Goal: Transaction & Acquisition: Purchase product/service

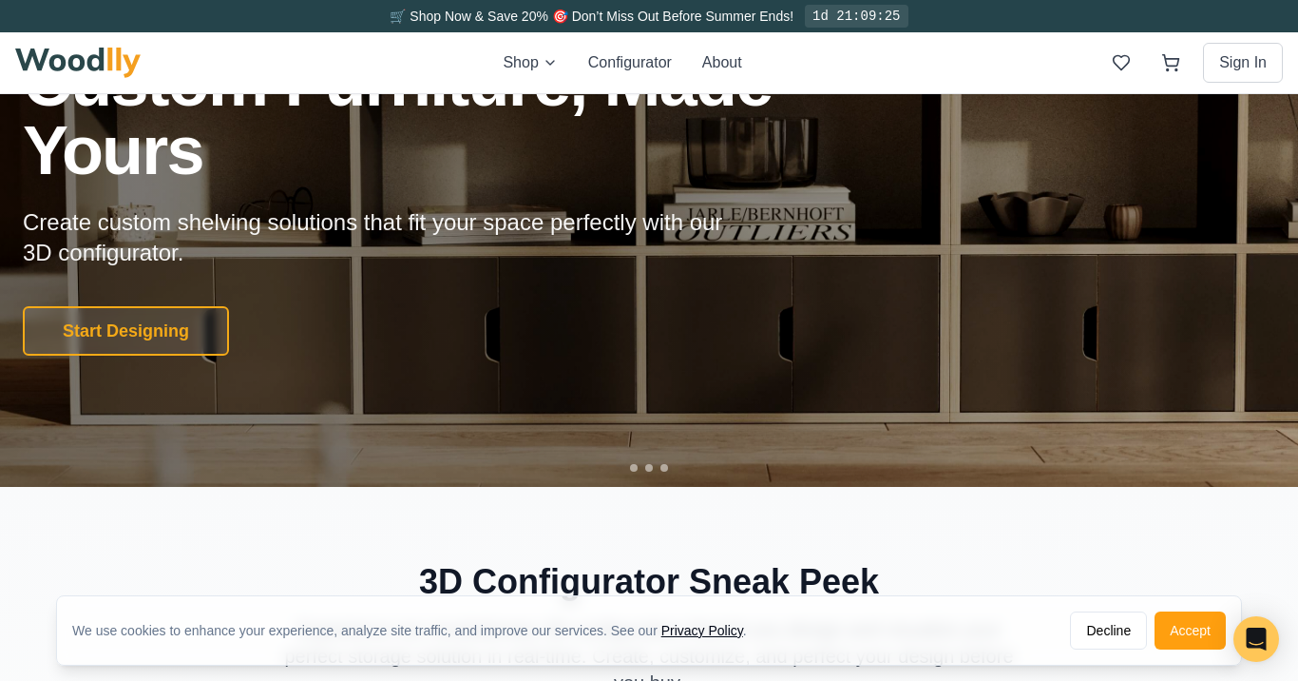
scroll to position [183, 0]
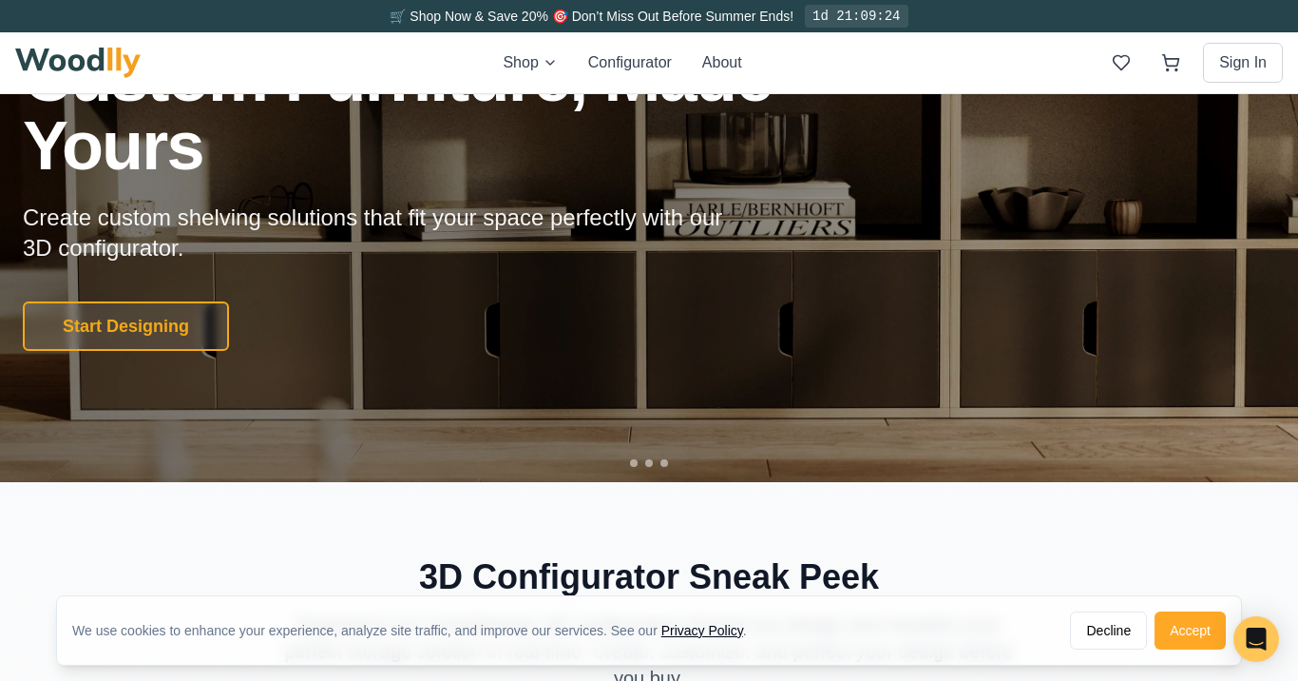
click at [1190, 628] on button "Accept" at bounding box center [1190, 630] width 71 height 38
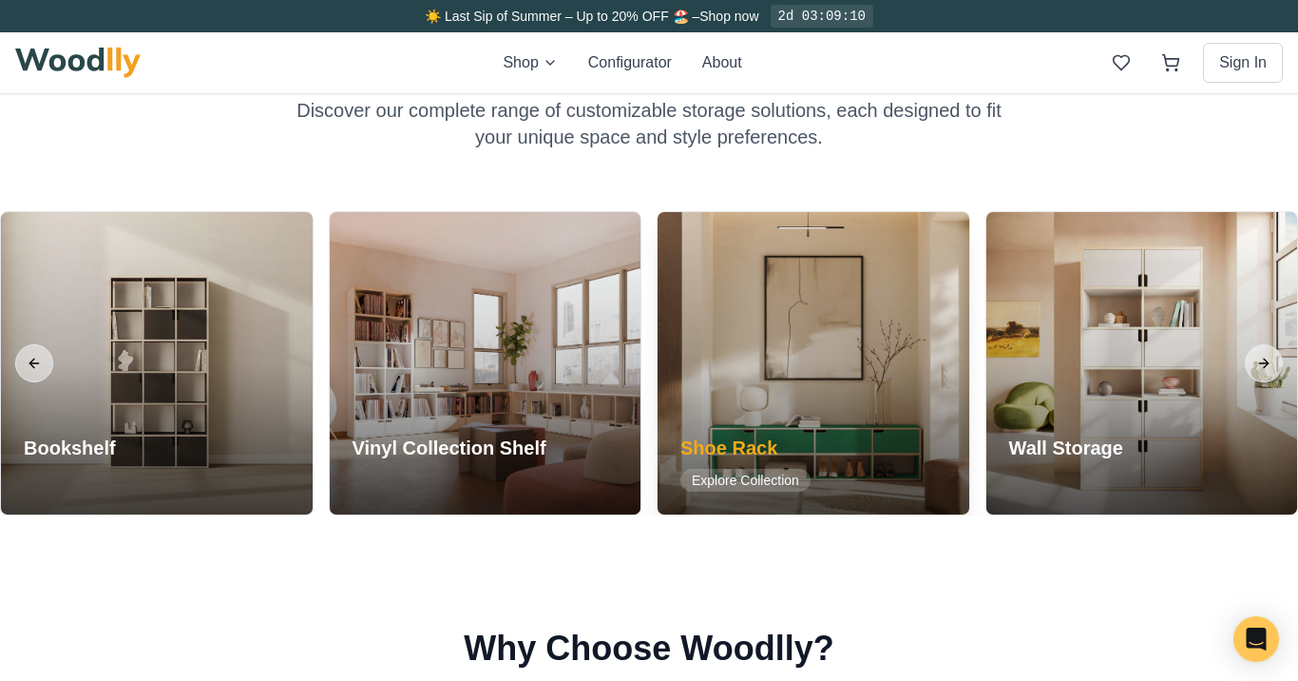
scroll to position [1537, 0]
click at [817, 450] on div "Shoe Rack Explore Collection" at bounding box center [746, 463] width 176 height 103
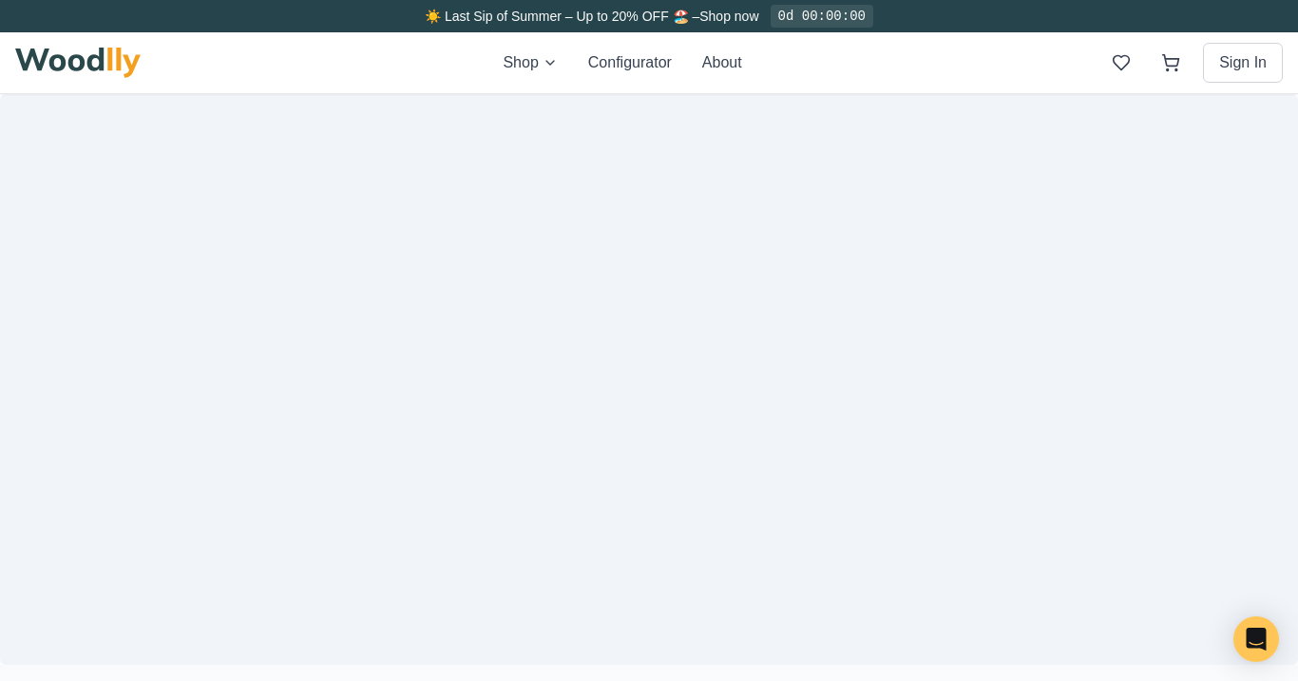
scroll to position [1537, 0]
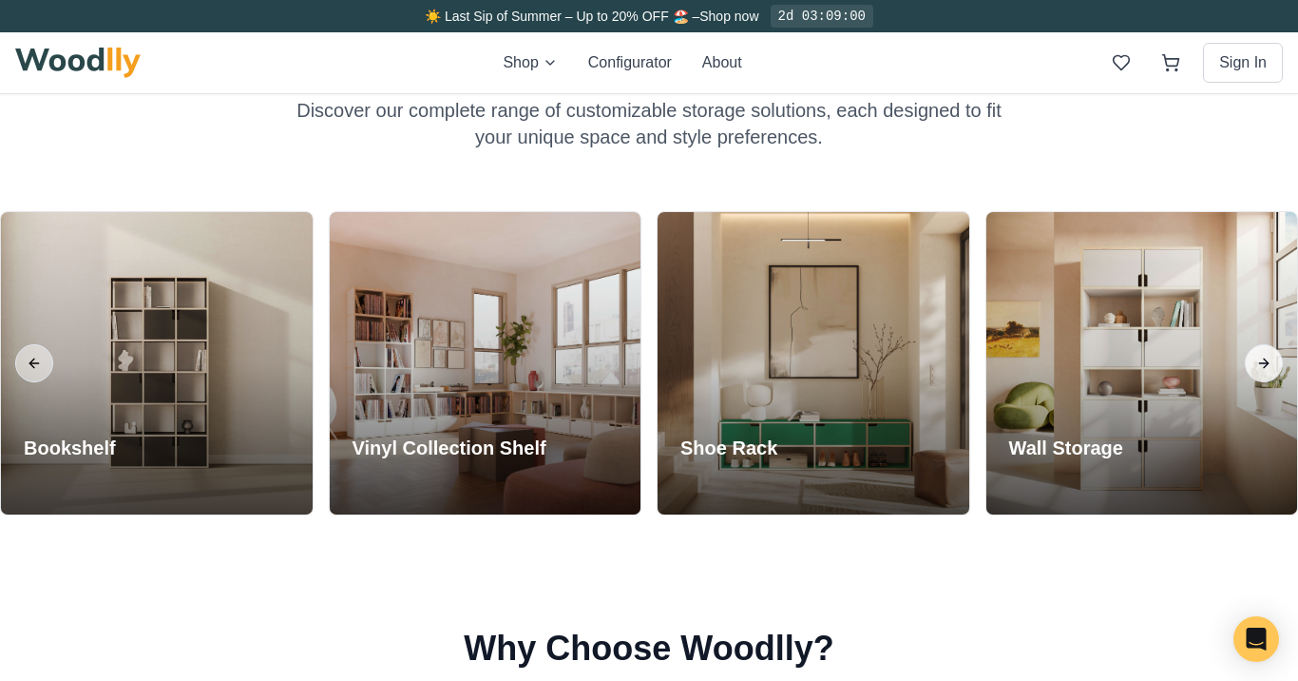
click at [1260, 357] on button "Next slide" at bounding box center [1264, 363] width 38 height 38
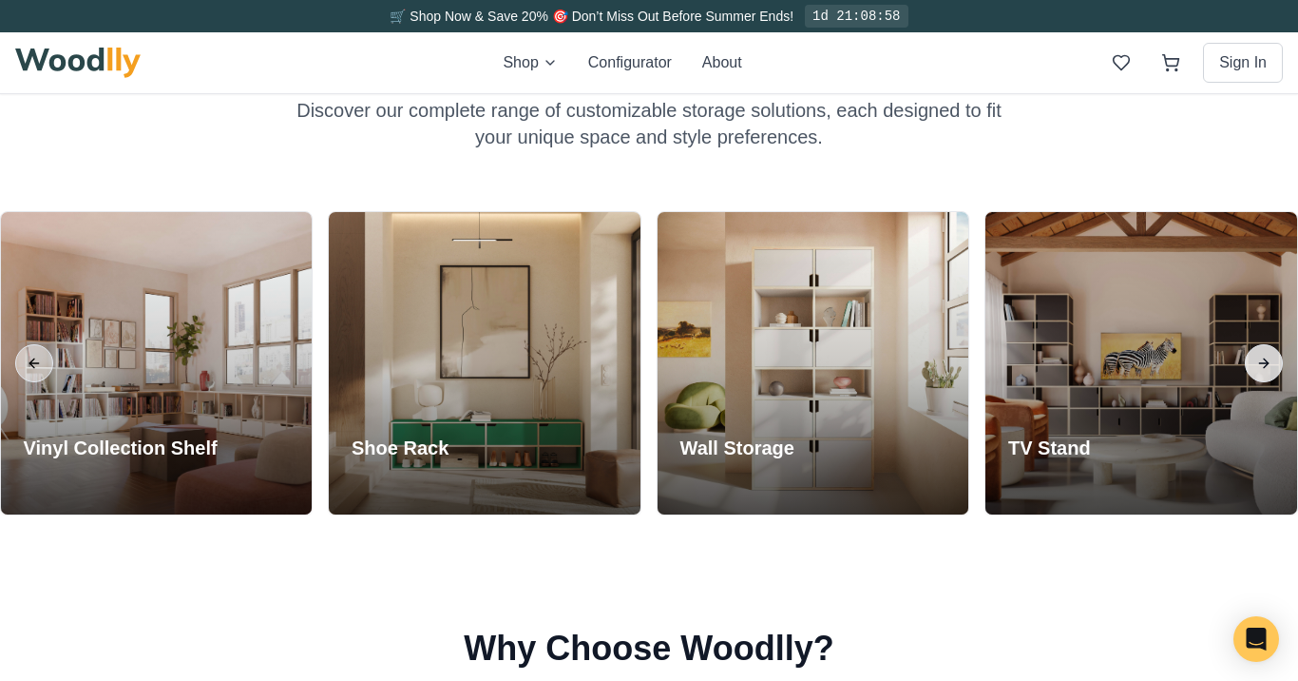
click at [1267, 363] on button "Next slide" at bounding box center [1264, 363] width 38 height 38
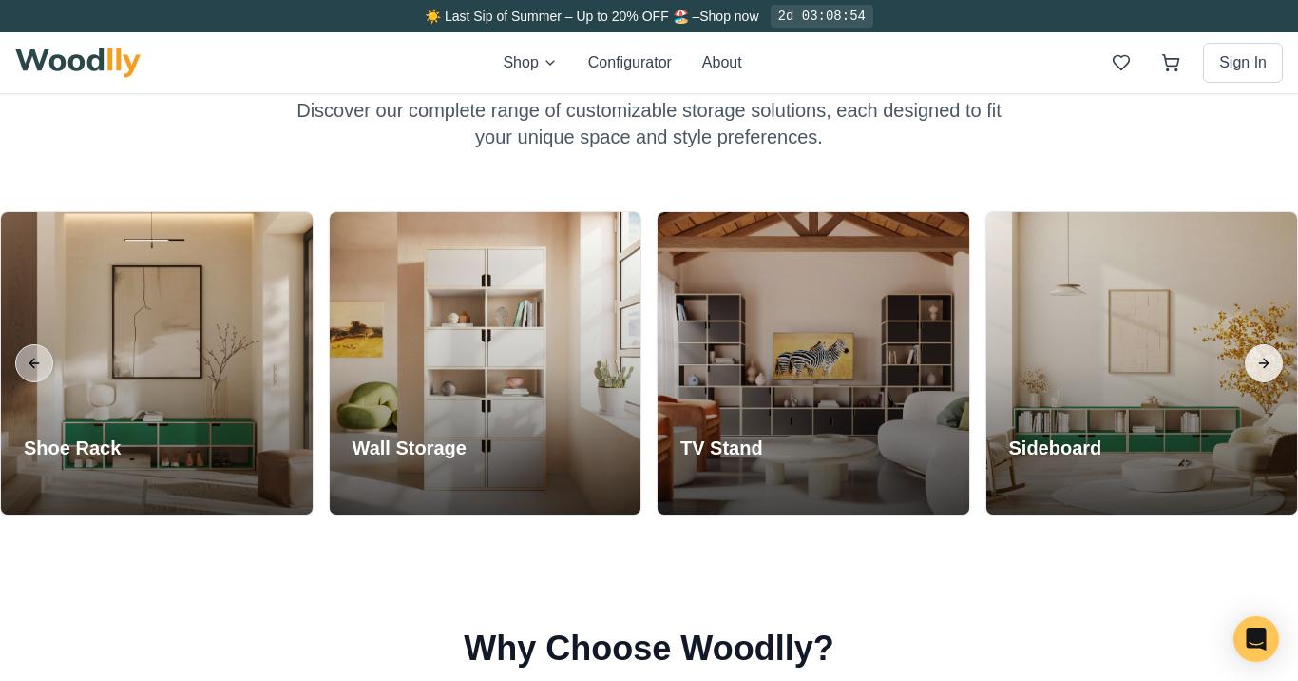
click at [1267, 362] on button "Next slide" at bounding box center [1264, 363] width 38 height 38
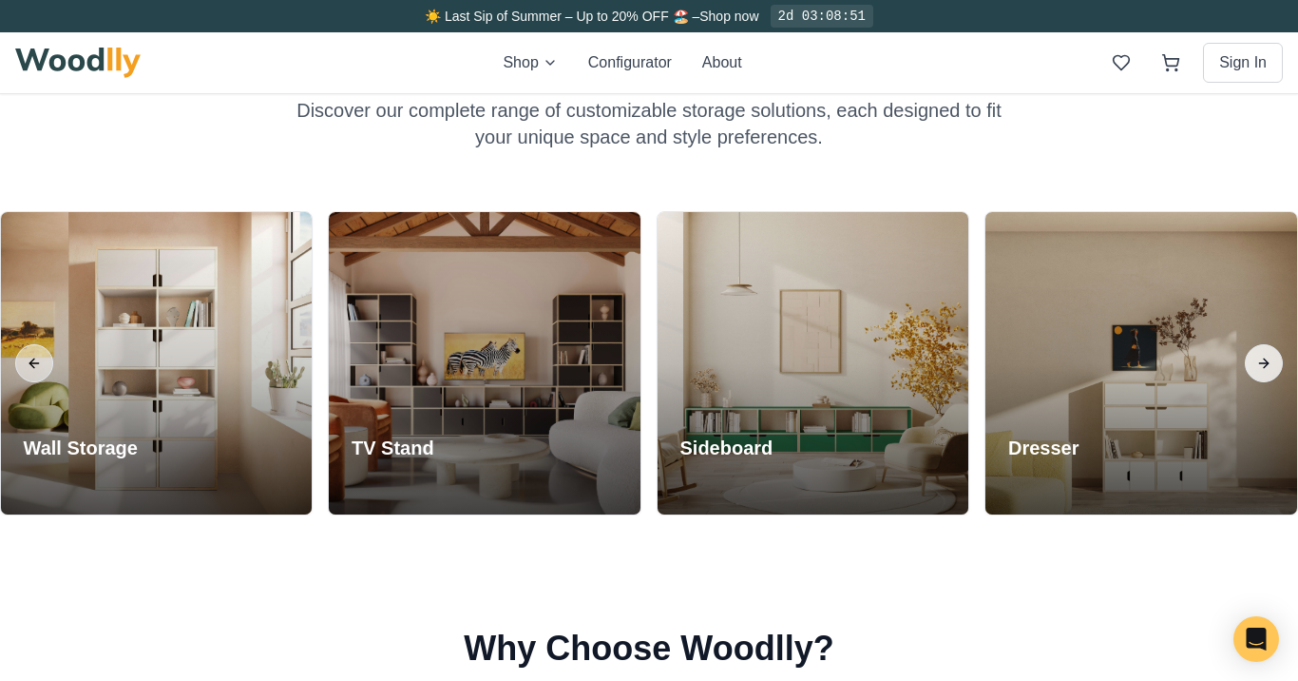
click at [1267, 362] on button "Next slide" at bounding box center [1264, 363] width 38 height 38
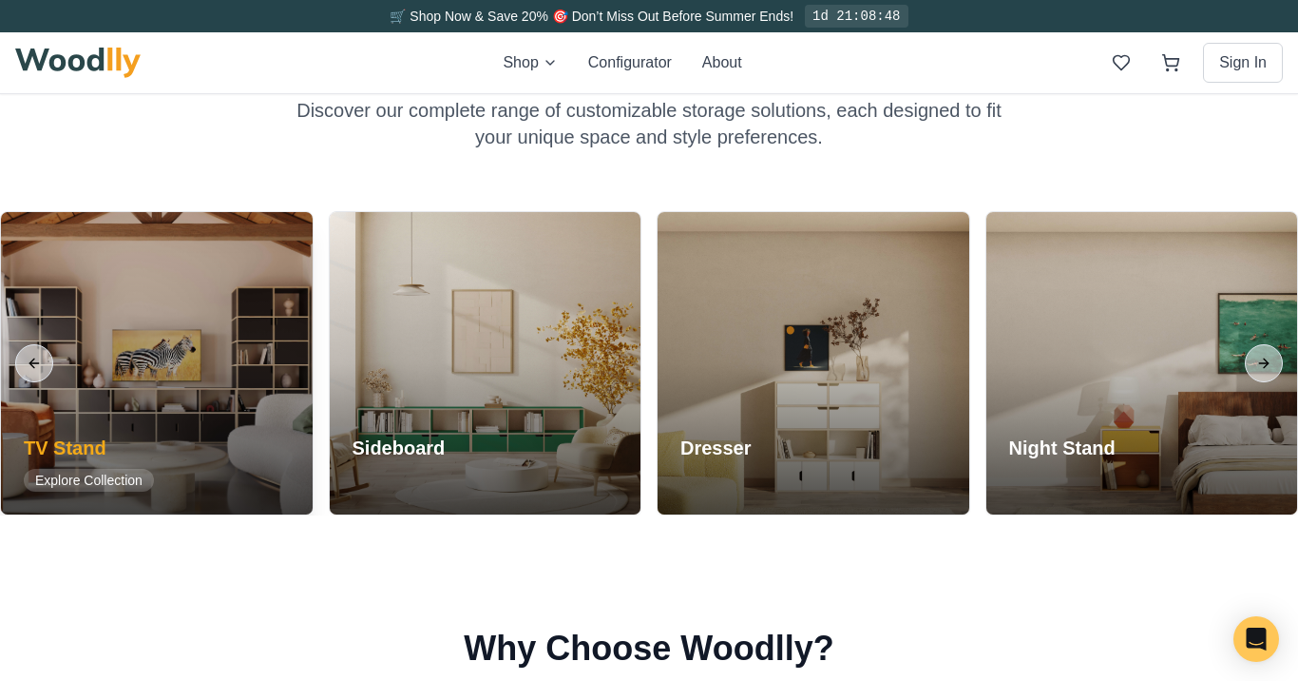
click at [112, 319] on div at bounding box center [157, 363] width 312 height 302
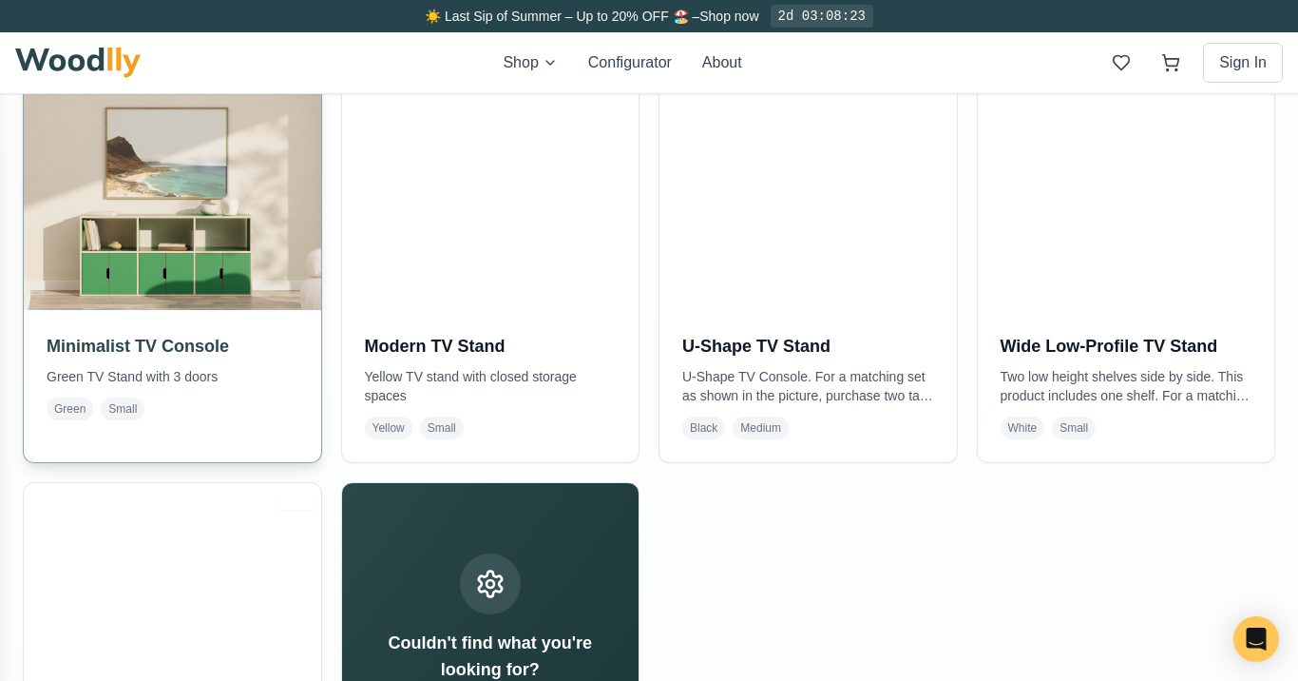
scroll to position [446, 0]
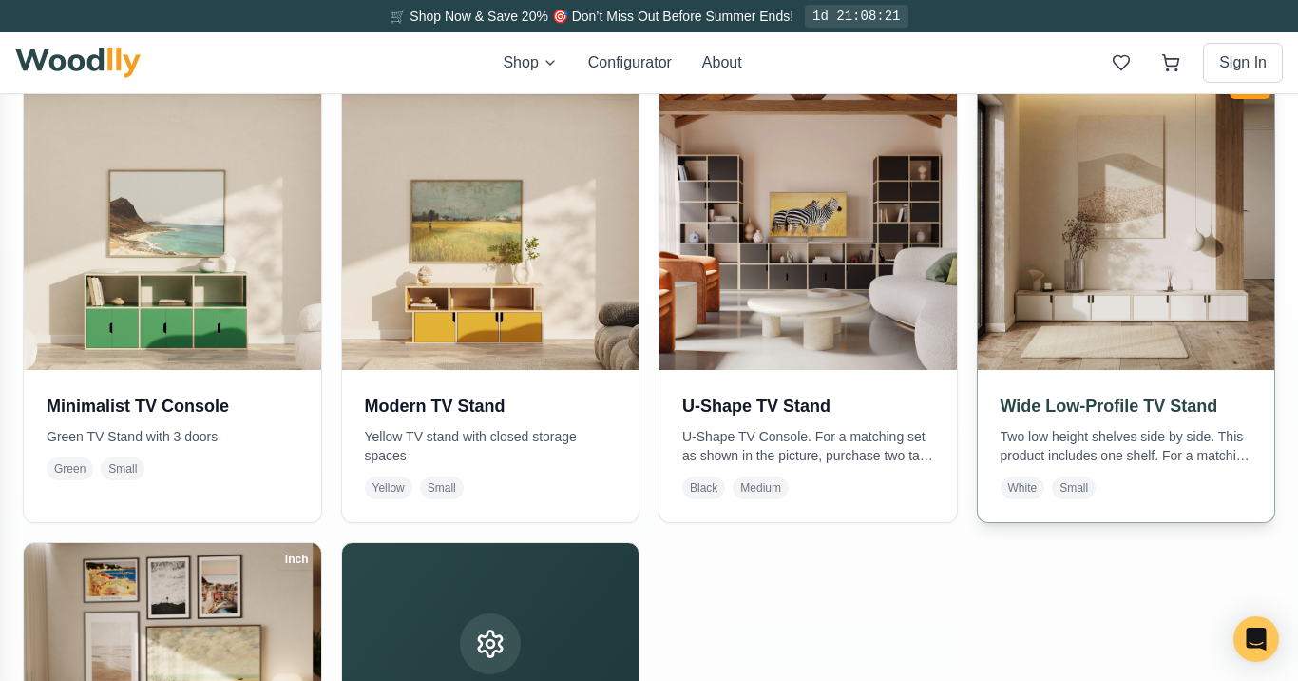
click at [1121, 276] on img at bounding box center [1126, 221] width 312 height 312
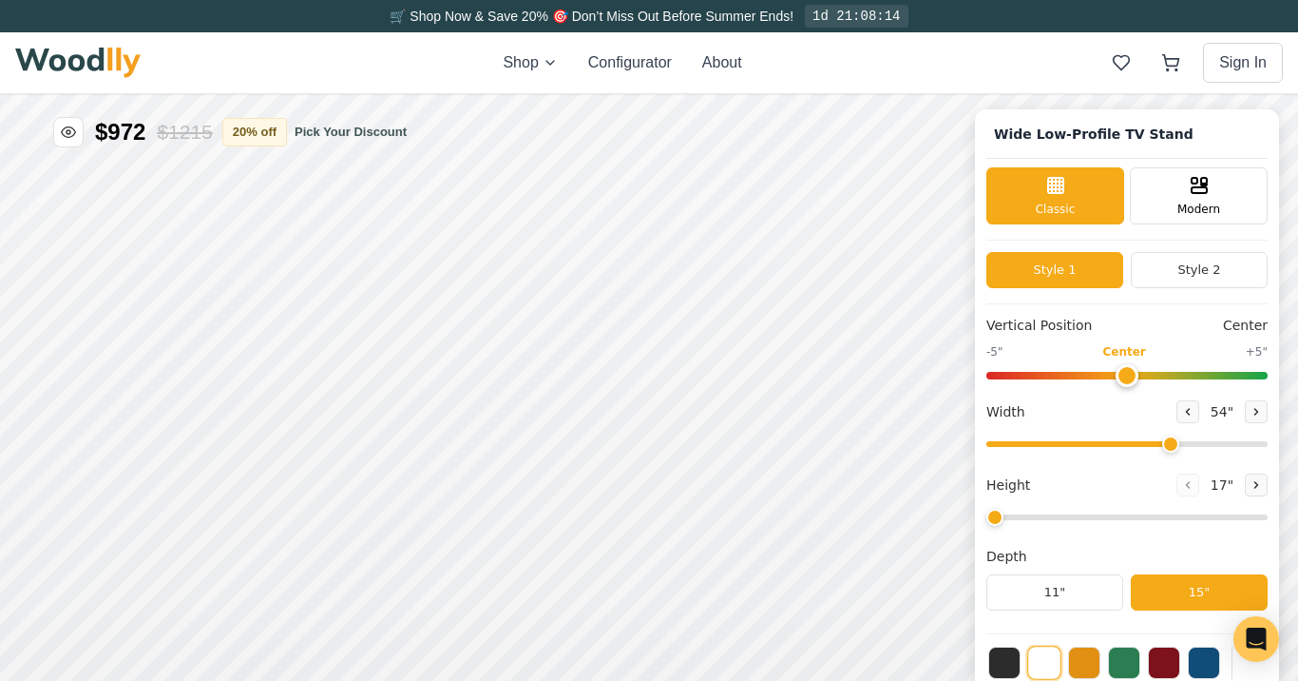
type input "54"
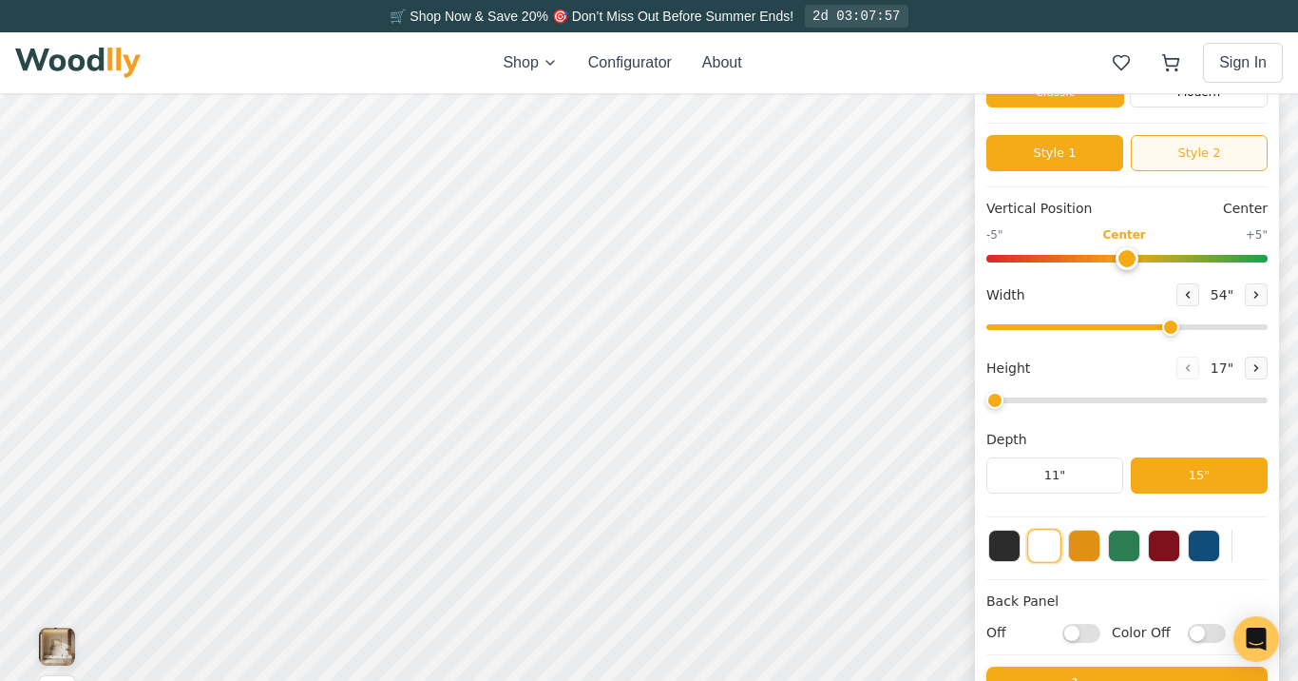
click at [1211, 157] on button "Style 2" at bounding box center [1199, 153] width 137 height 36
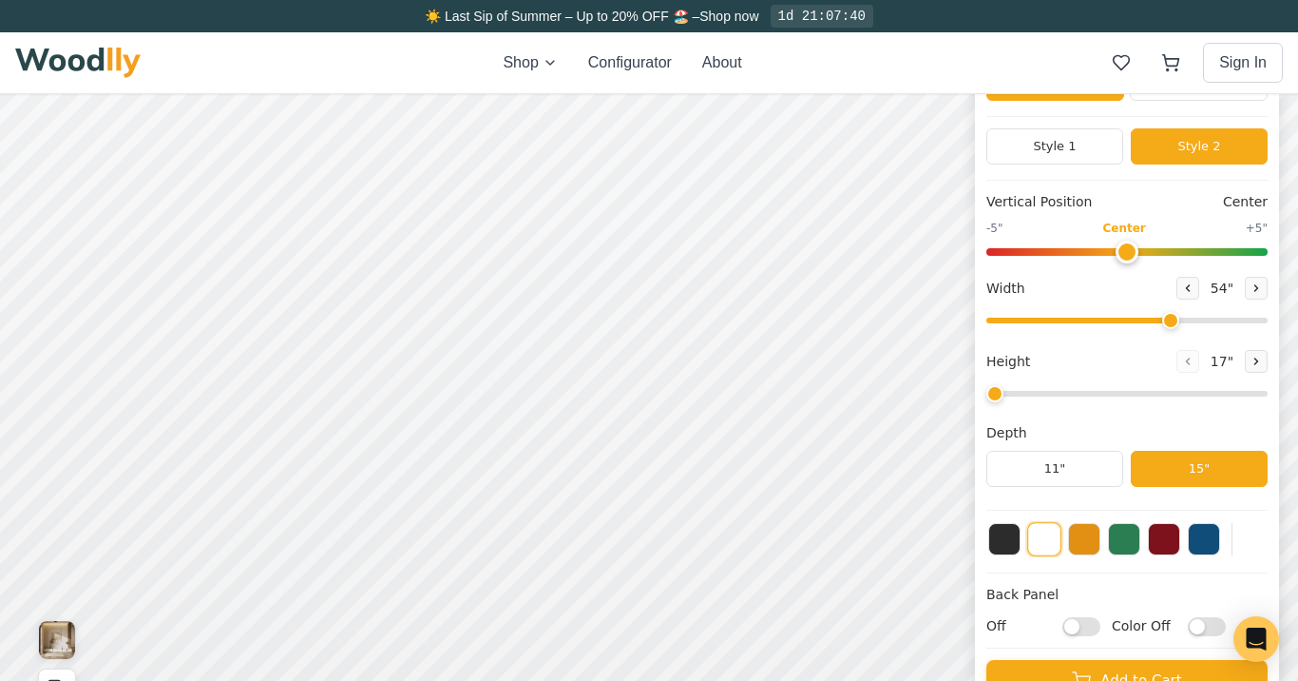
scroll to position [33, 0]
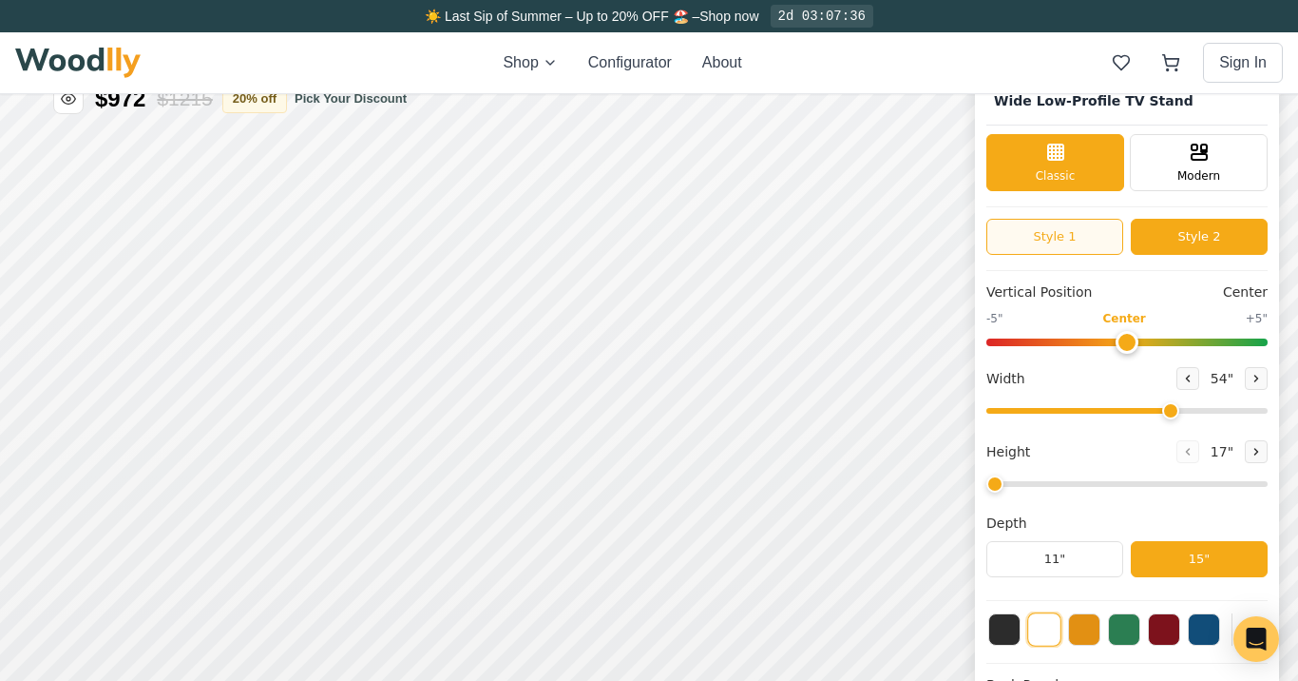
click at [1055, 231] on button "Style 1" at bounding box center [1055, 237] width 137 height 36
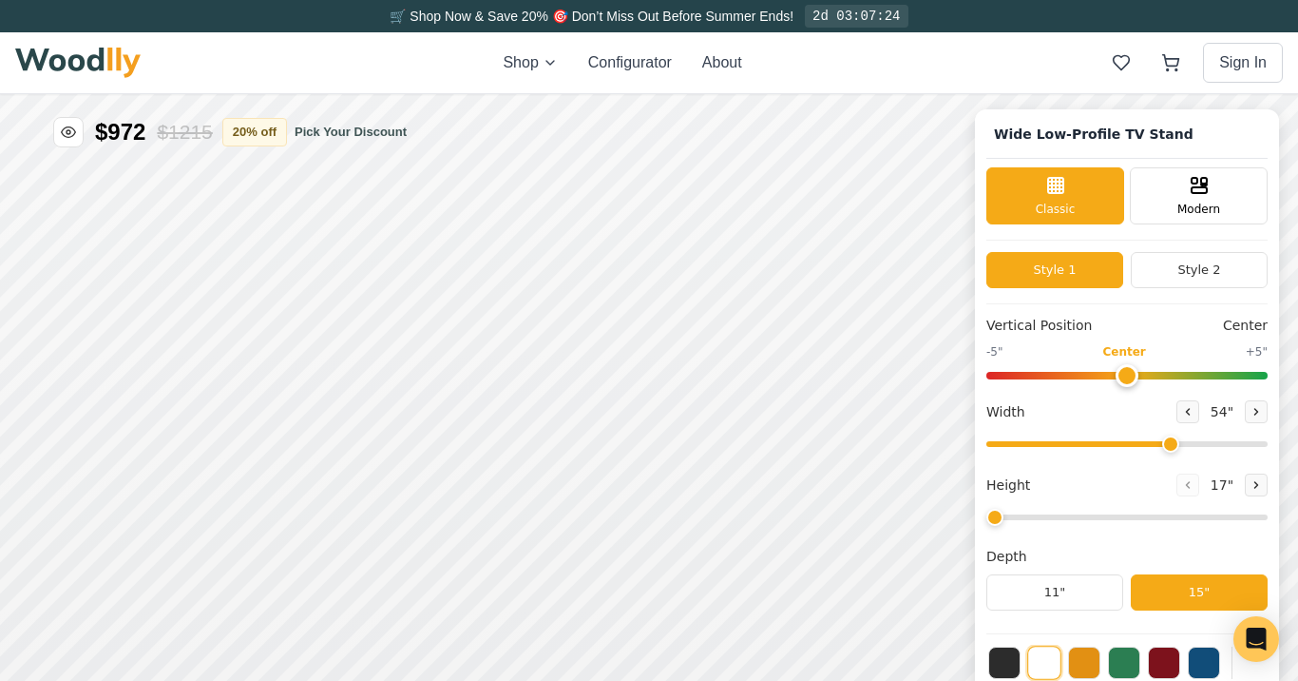
scroll to position [13, 0]
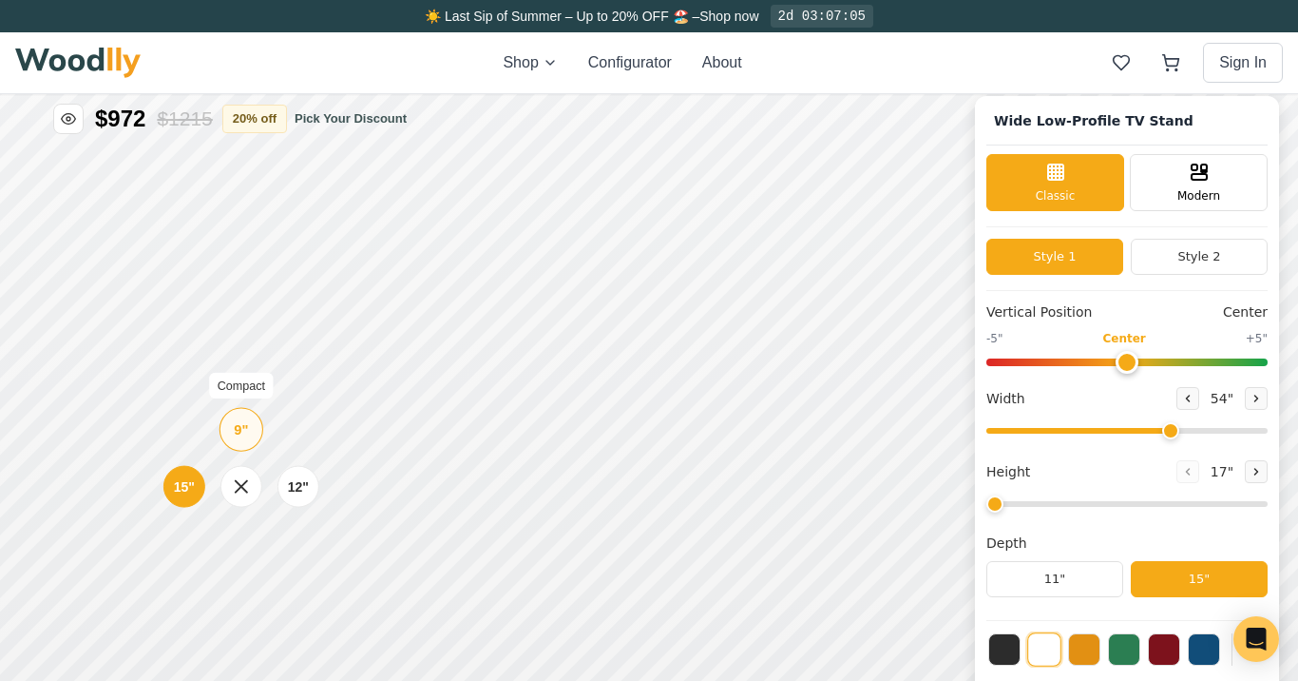
click at [238, 431] on div "9"" at bounding box center [241, 429] width 14 height 21
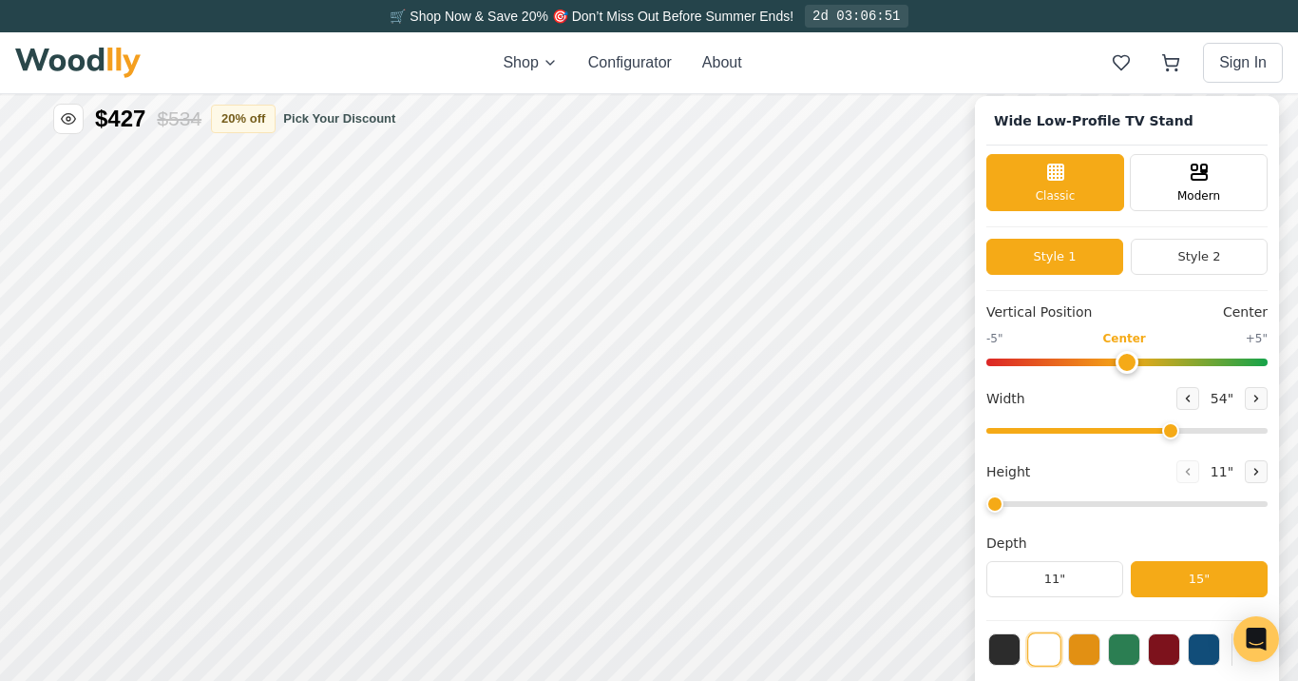
scroll to position [127, 0]
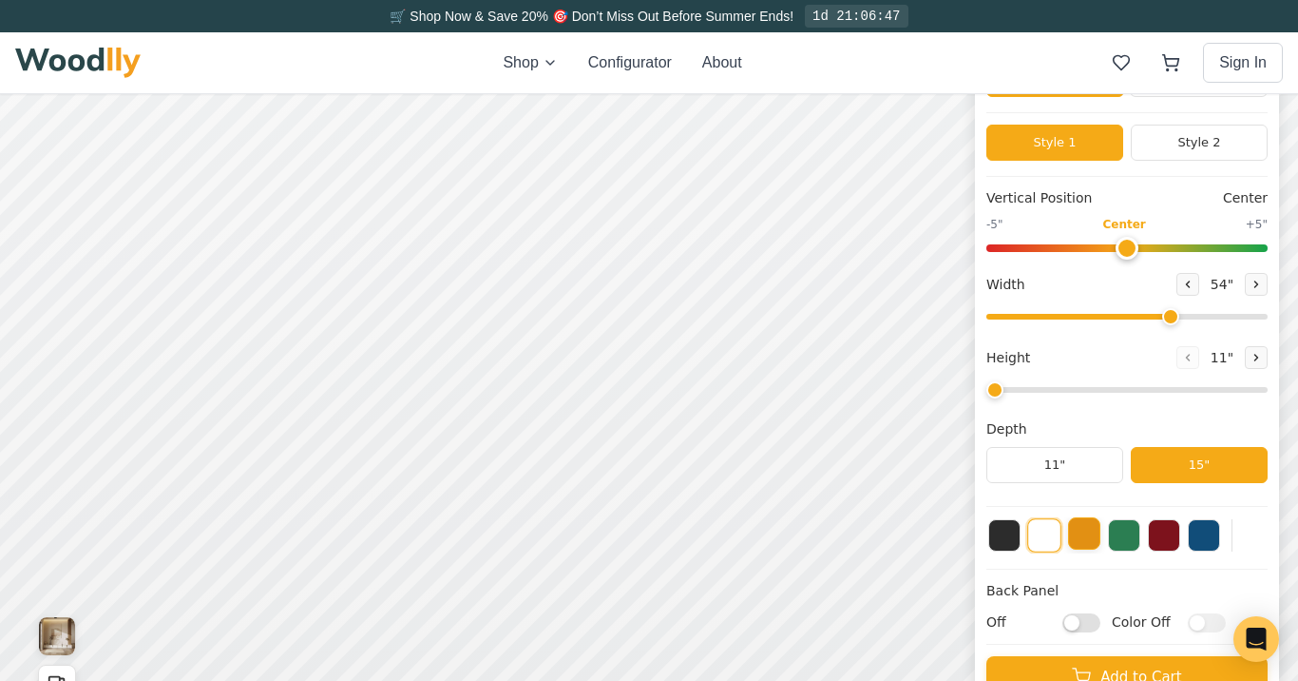
click at [1080, 537] on button at bounding box center [1084, 533] width 32 height 32
click at [1073, 622] on input "Off" at bounding box center [1082, 622] width 38 height 19
checkbox input "true"
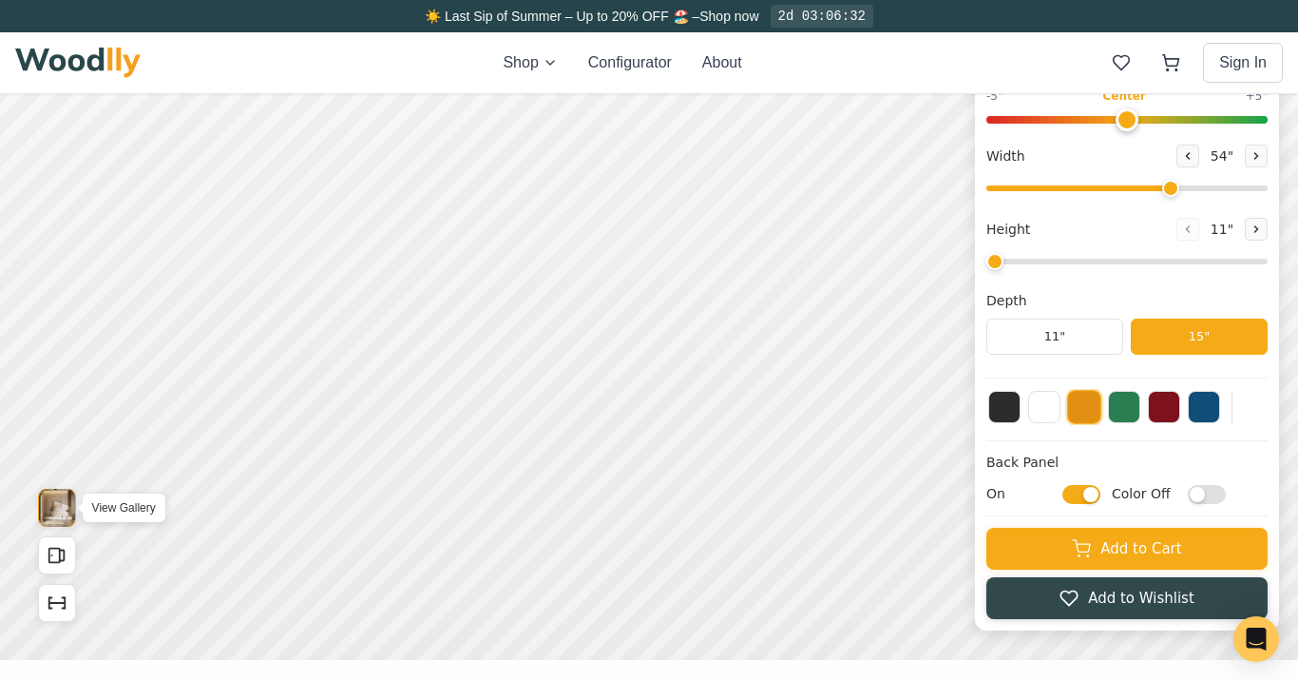
click at [64, 497] on img "View Gallery" at bounding box center [57, 508] width 36 height 38
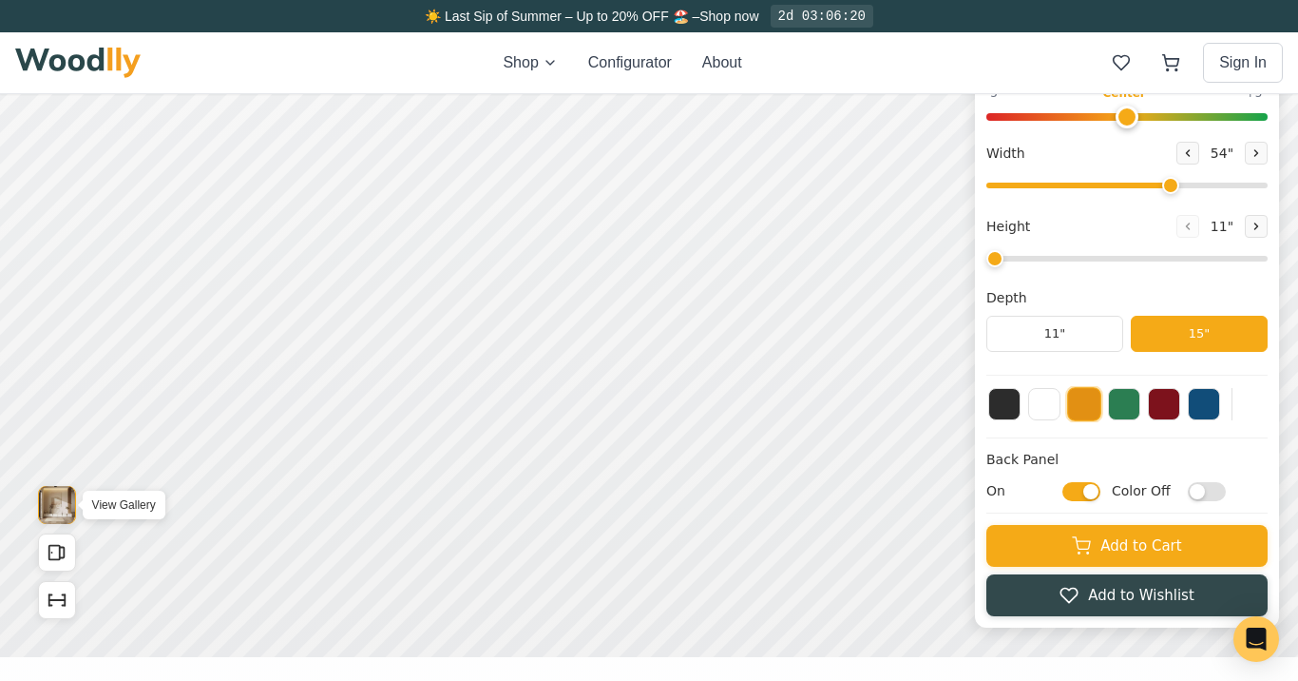
scroll to position [205, 0]
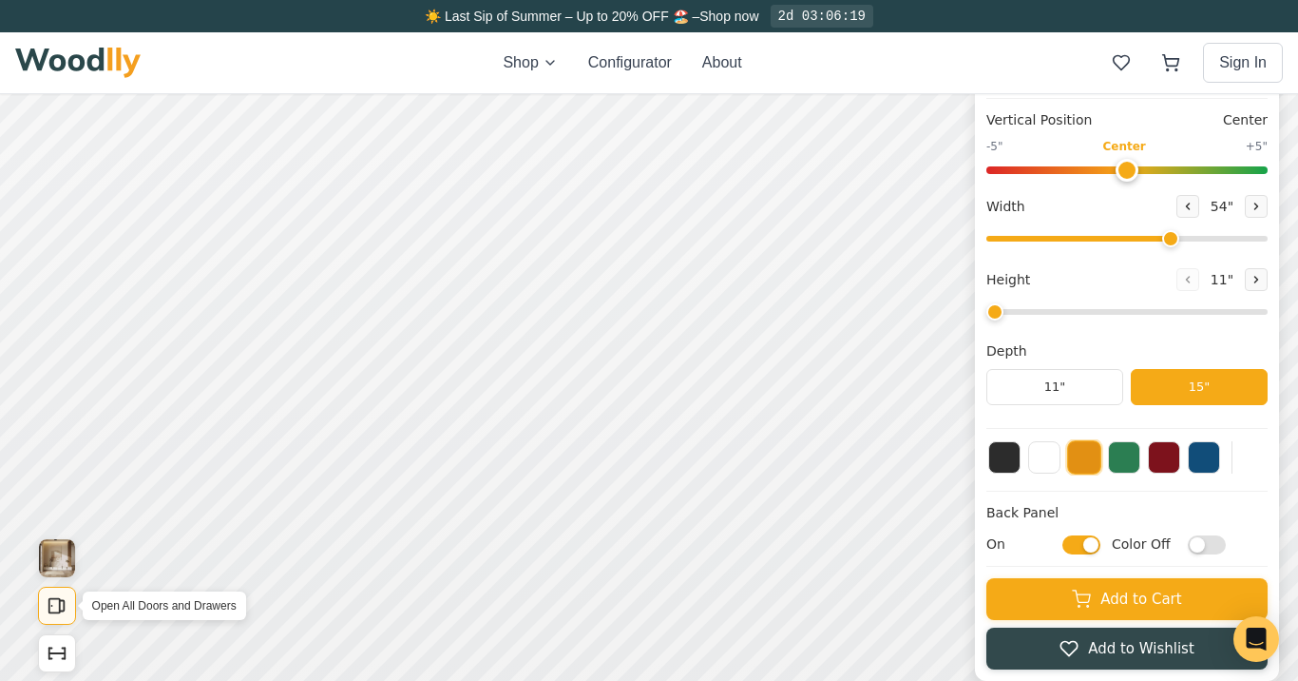
click at [54, 608] on icon "Open All Doors and Drawers" at bounding box center [57, 605] width 21 height 21
click at [1123, 455] on button at bounding box center [1124, 455] width 32 height 32
click at [1081, 462] on button at bounding box center [1084, 455] width 32 height 32
click at [1043, 456] on button at bounding box center [1044, 455] width 32 height 32
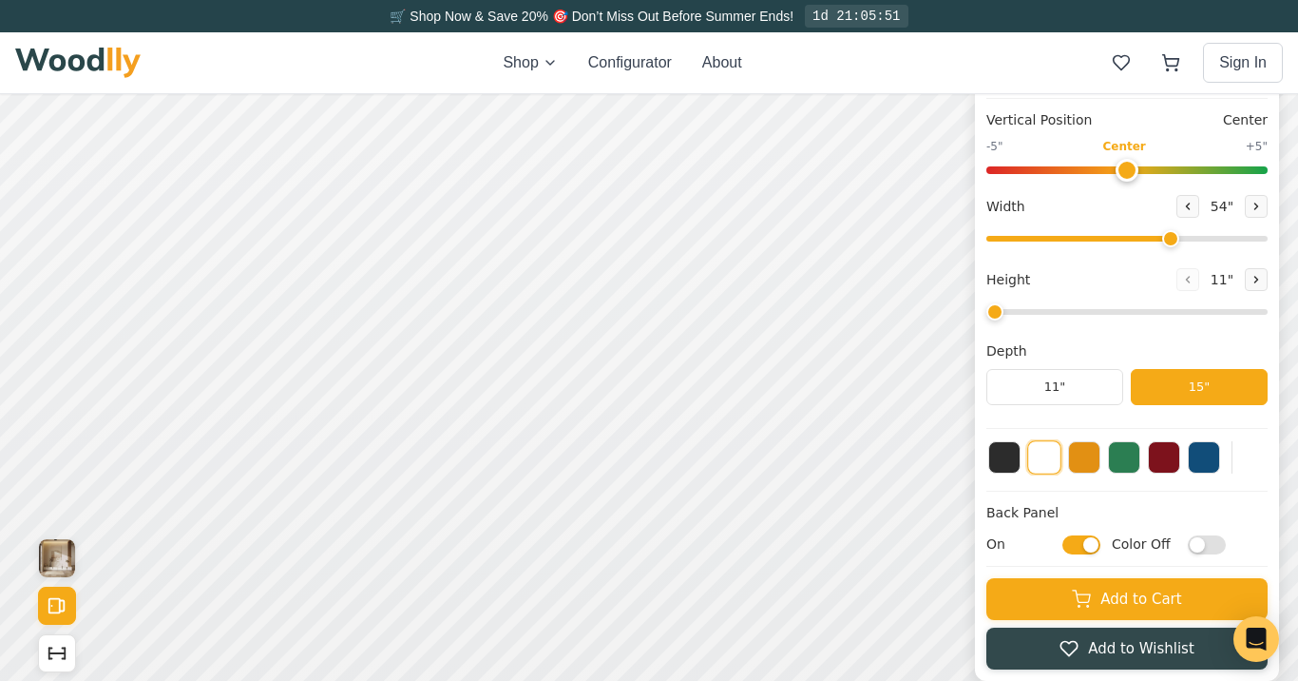
scroll to position [5, 0]
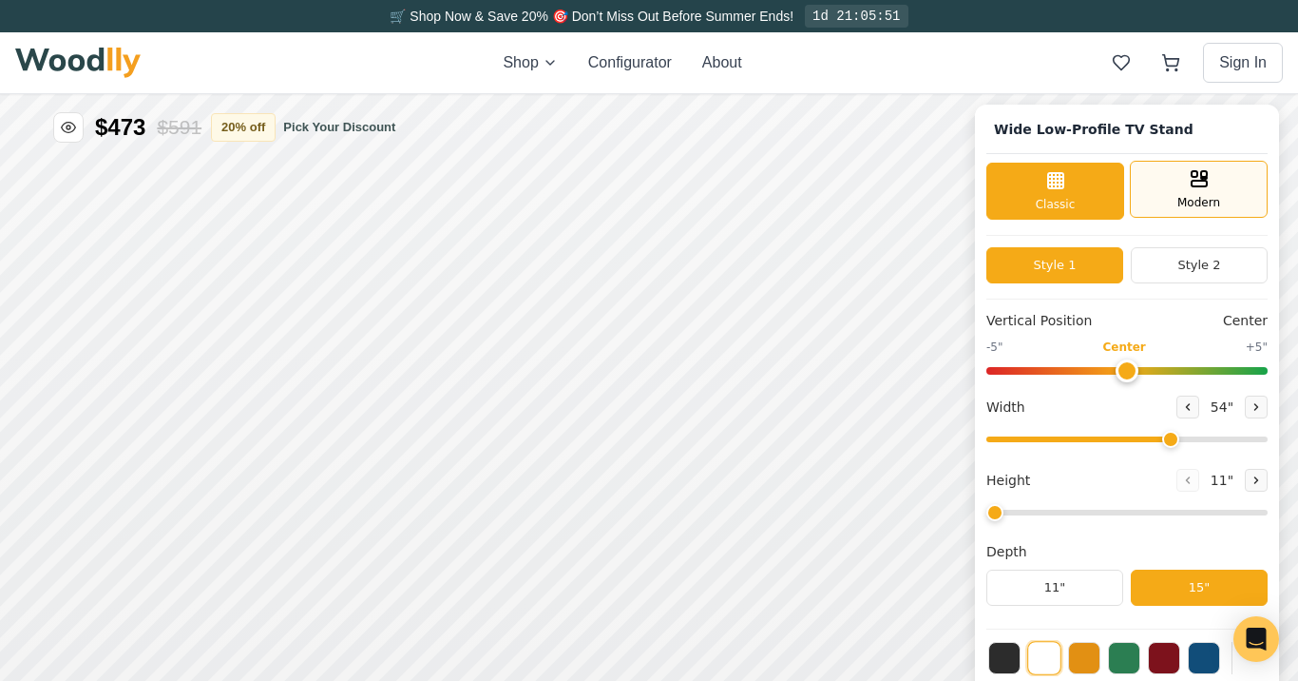
click at [1197, 190] on div "Modern" at bounding box center [1199, 189] width 138 height 57
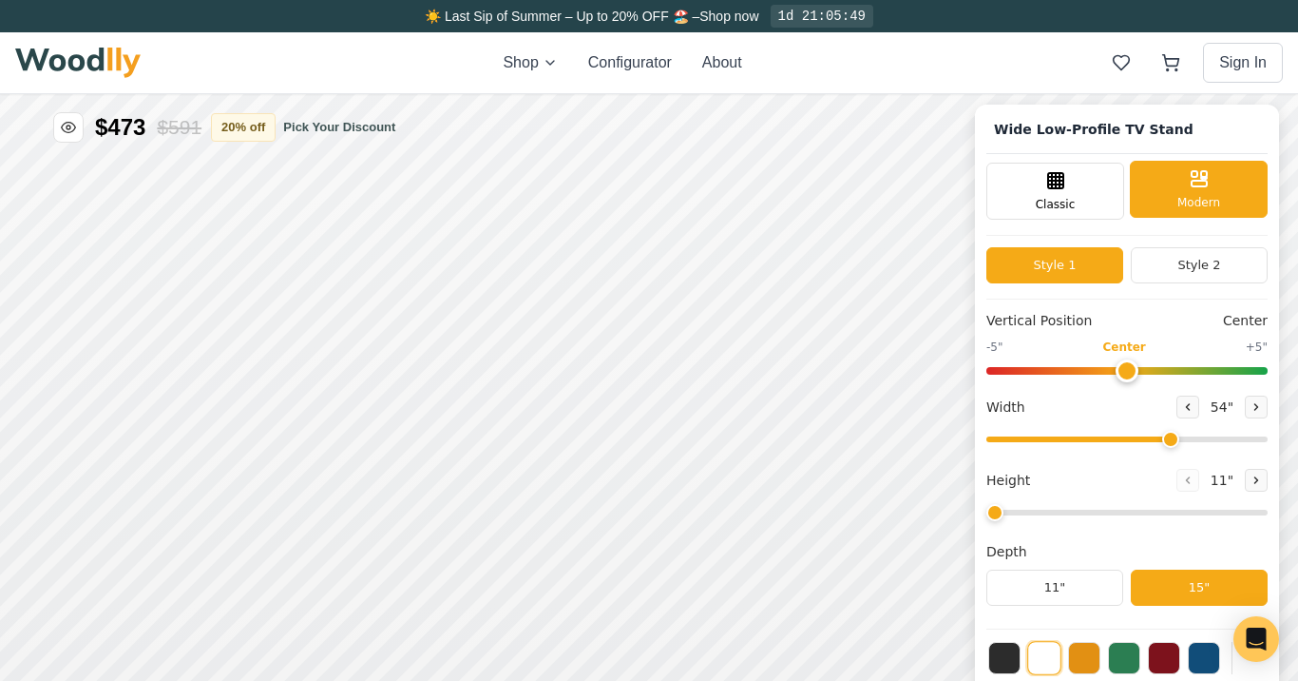
scroll to position [0, 0]
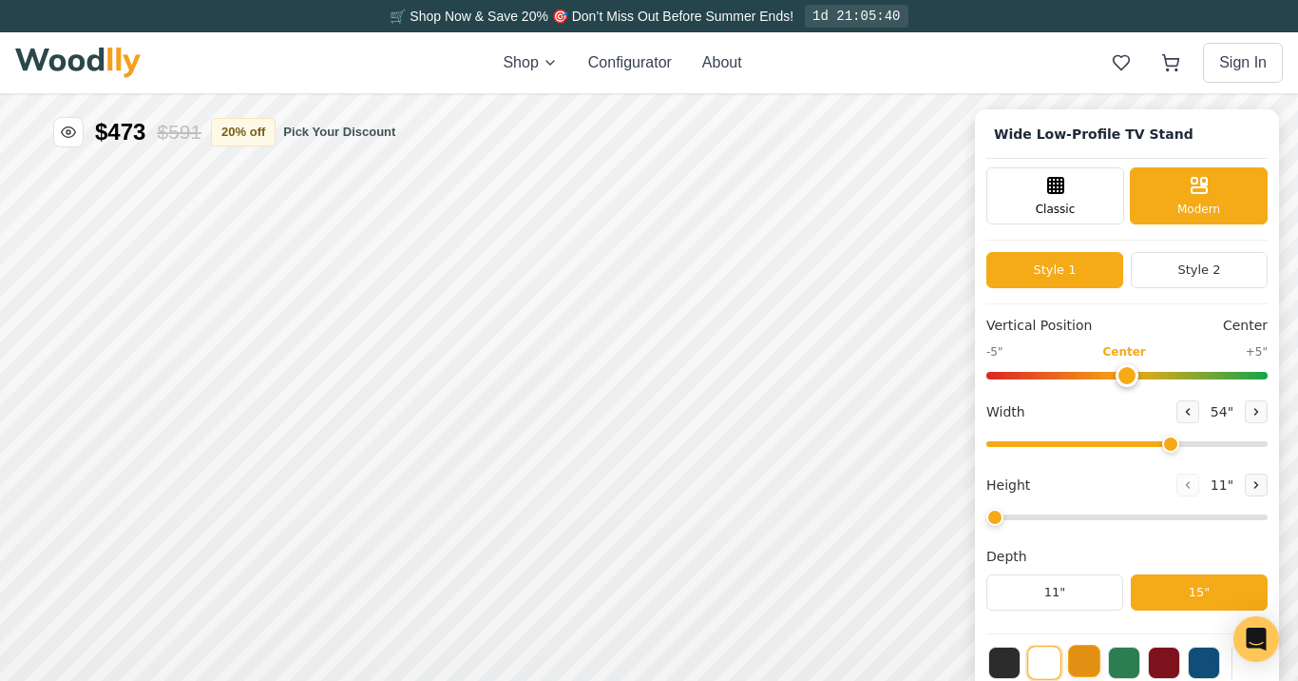
click at [1083, 670] on button at bounding box center [1084, 660] width 32 height 32
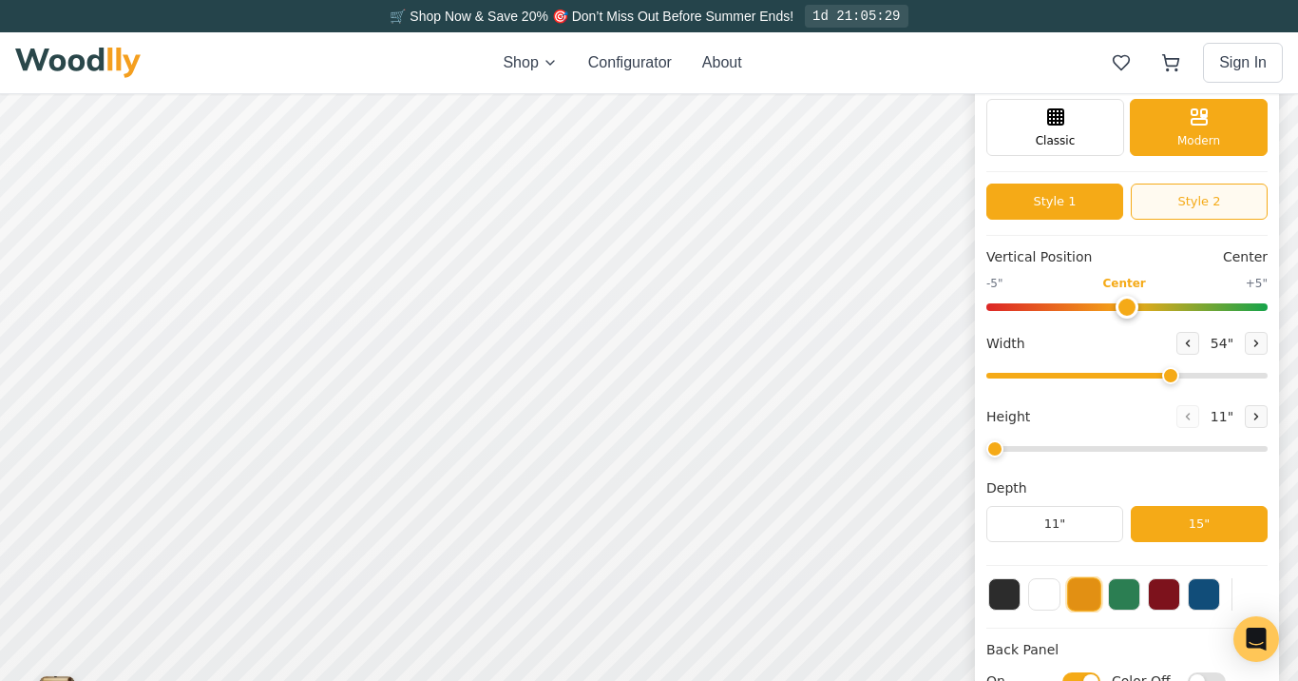
click at [1230, 199] on button "Style 2" at bounding box center [1199, 201] width 137 height 36
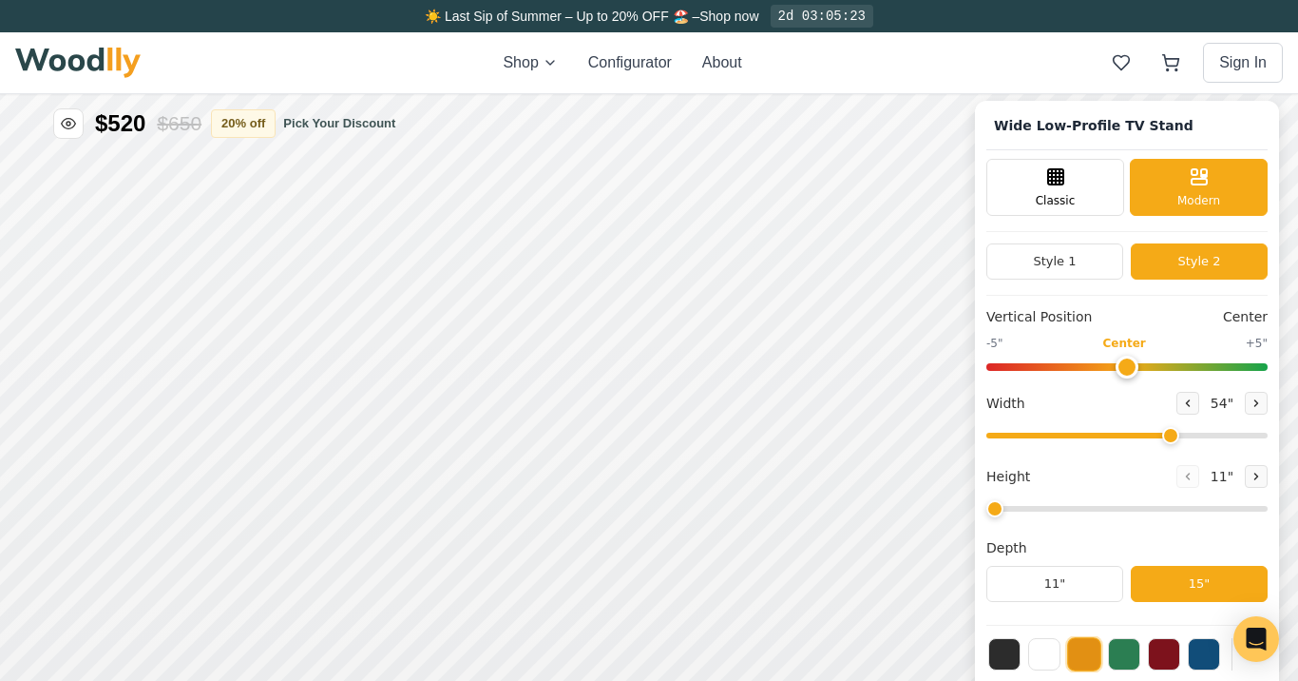
scroll to position [0, 0]
